Goal: Navigation & Orientation: Find specific page/section

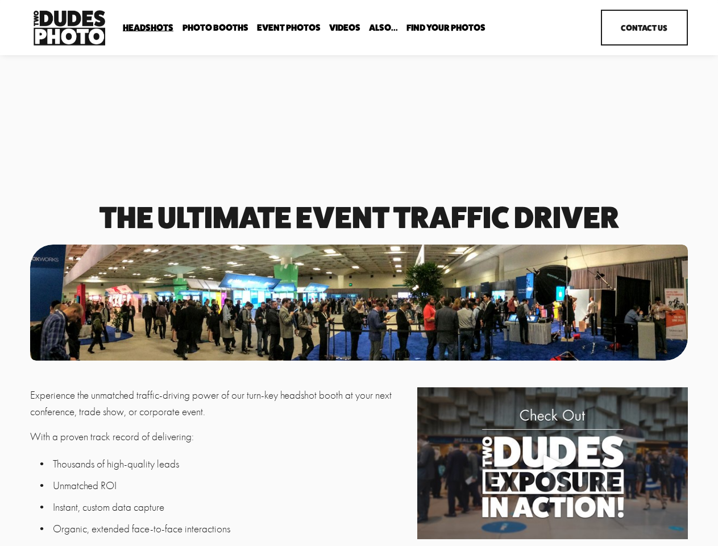
click at [359, 273] on div at bounding box center [359, 302] width 658 height 116
click at [552, 465] on div "Play" at bounding box center [552, 463] width 27 height 27
